Goal: Browse casually: Explore the website without a specific task or goal

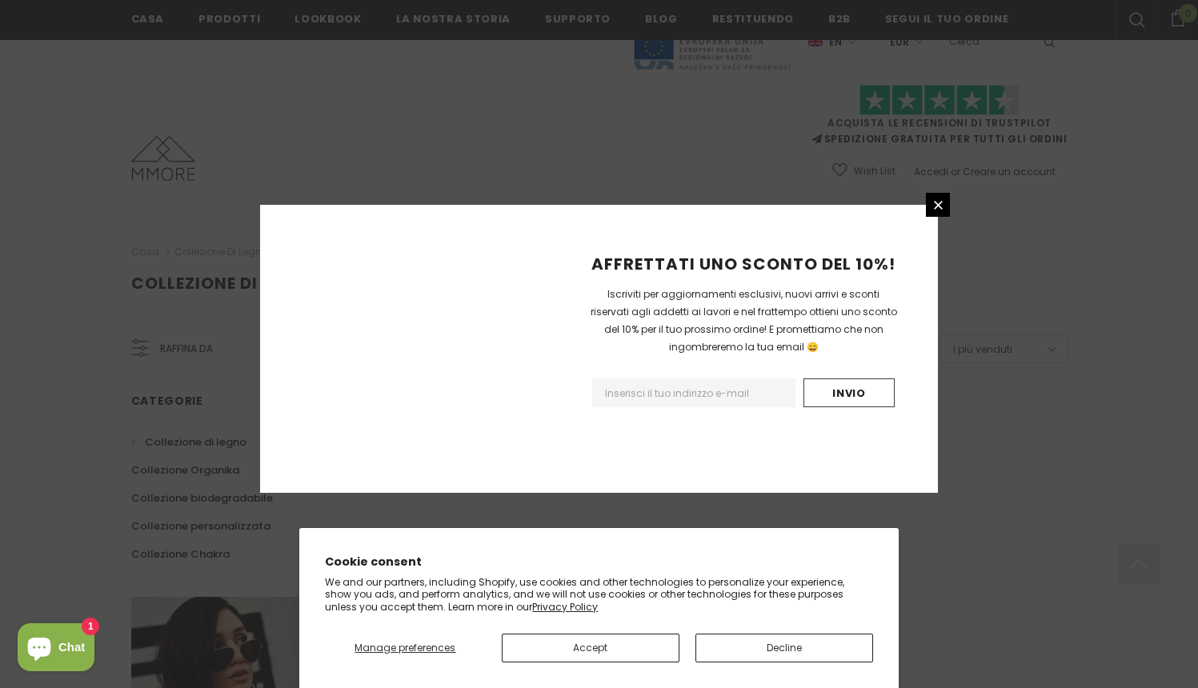
scroll to position [952, 0]
